Goal: Check status: Check status

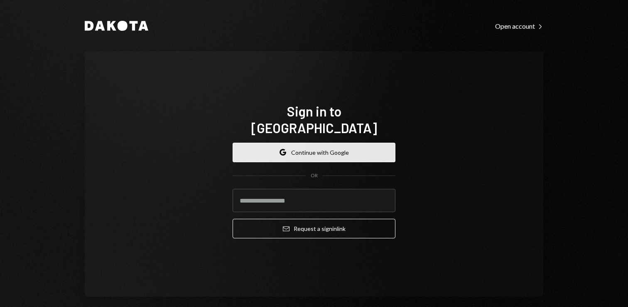
click at [300, 143] on button "Google Continue with Google" at bounding box center [314, 153] width 163 height 20
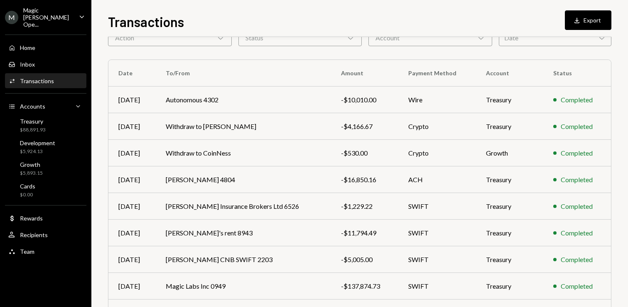
scroll to position [48, 0]
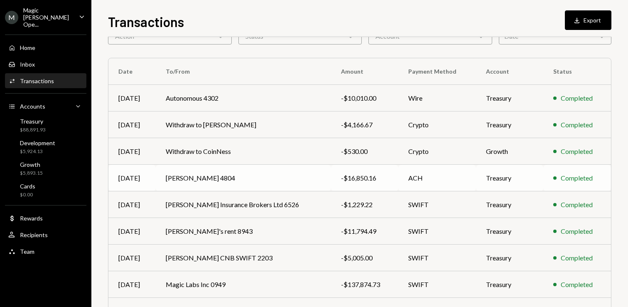
click at [306, 183] on td "[PERSON_NAME] 4804" at bounding box center [243, 178] width 175 height 27
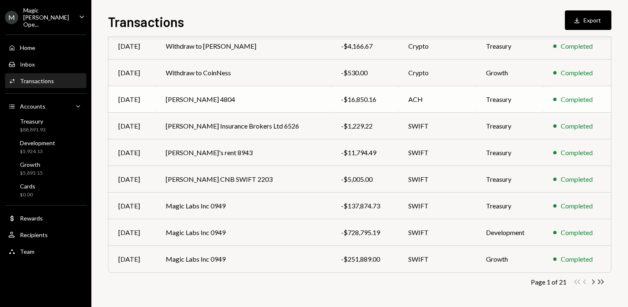
scroll to position [126, 0]
